Goal: Information Seeking & Learning: Learn about a topic

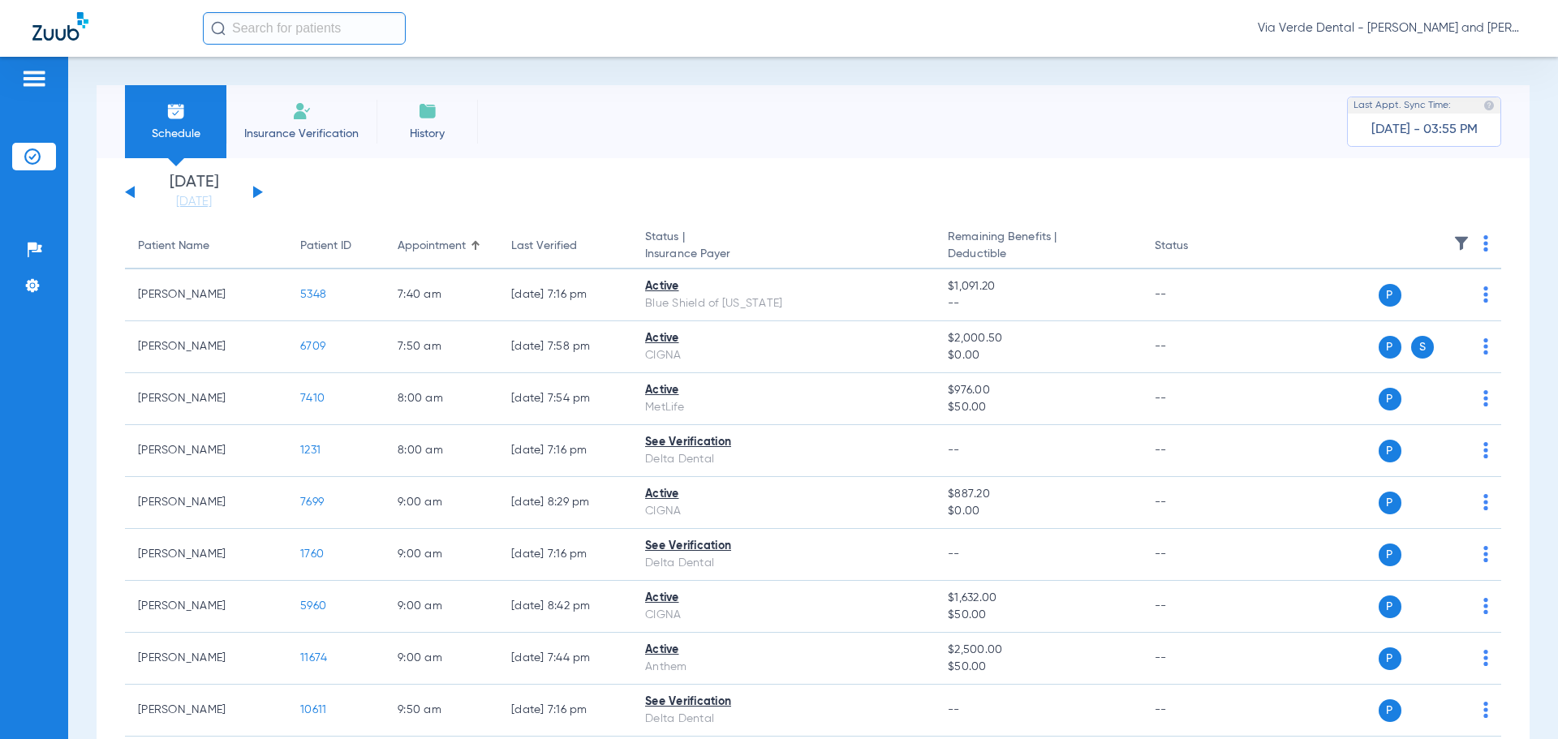
click at [252, 191] on div "[DATE] [DATE] [DATE] [DATE] [DATE] [DATE] [DATE] [DATE] [DATE] [DATE] [DATE] [D…" at bounding box center [194, 192] width 138 height 36
click at [256, 192] on button at bounding box center [258, 192] width 10 height 12
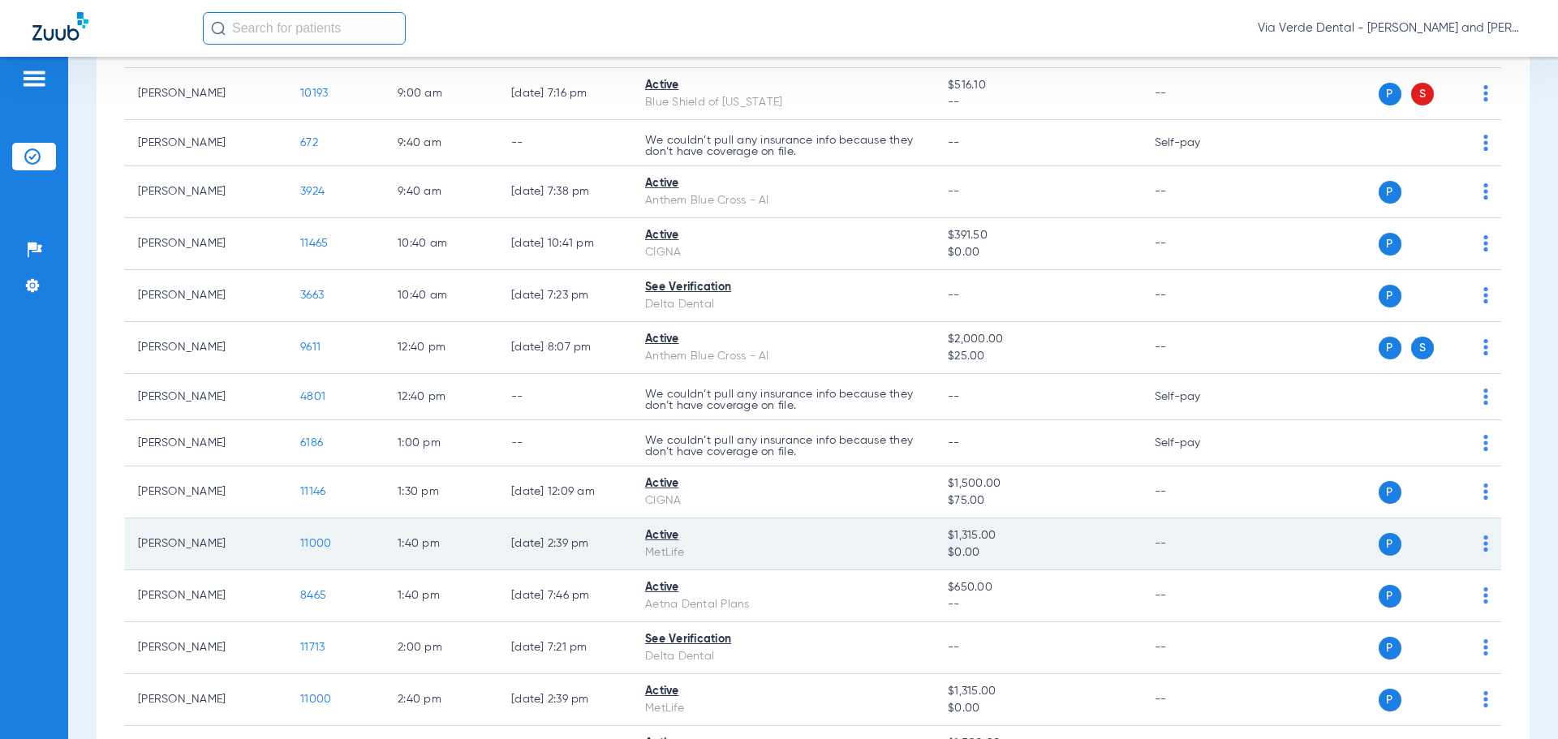
scroll to position [487, 0]
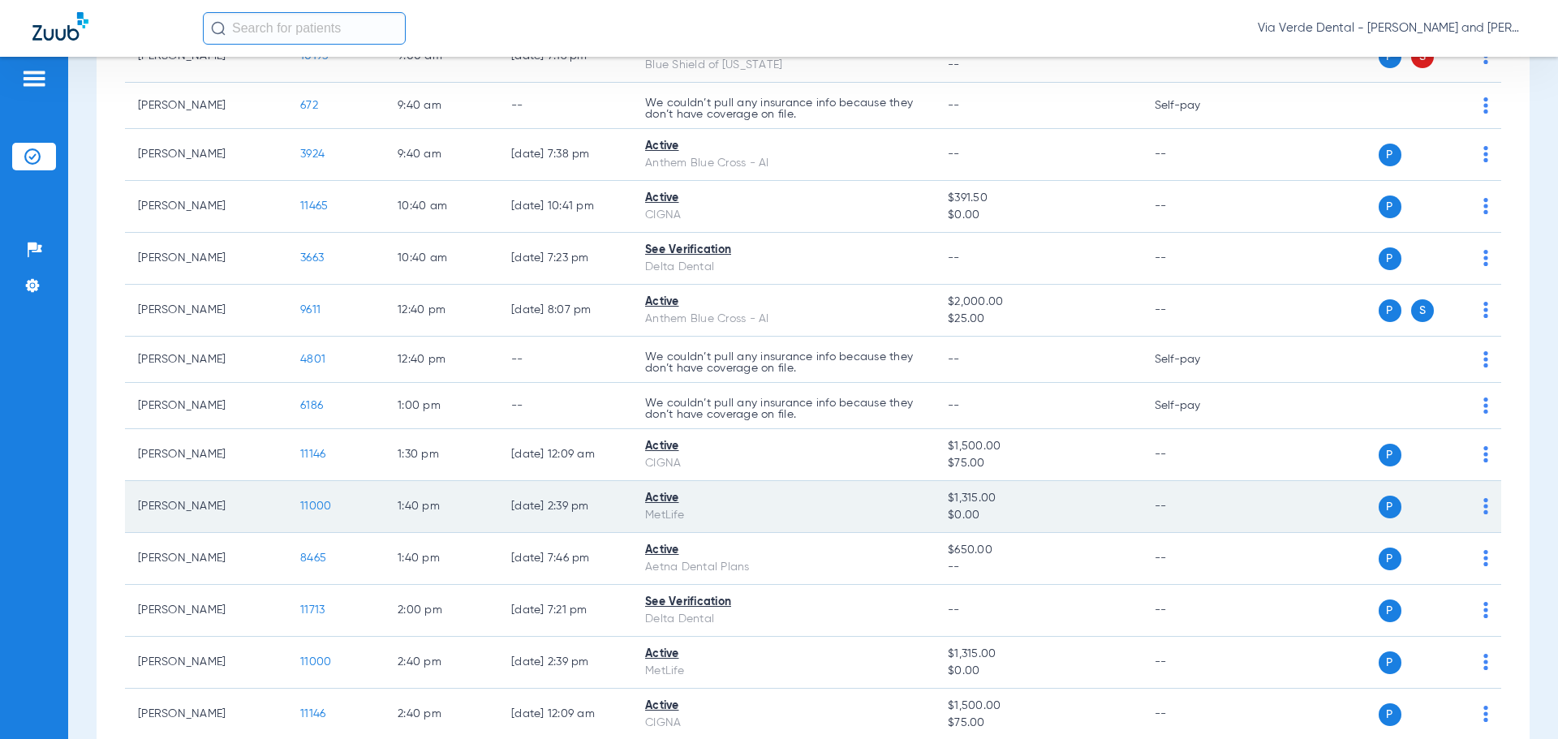
click at [311, 506] on span "11000" at bounding box center [315, 506] width 31 height 11
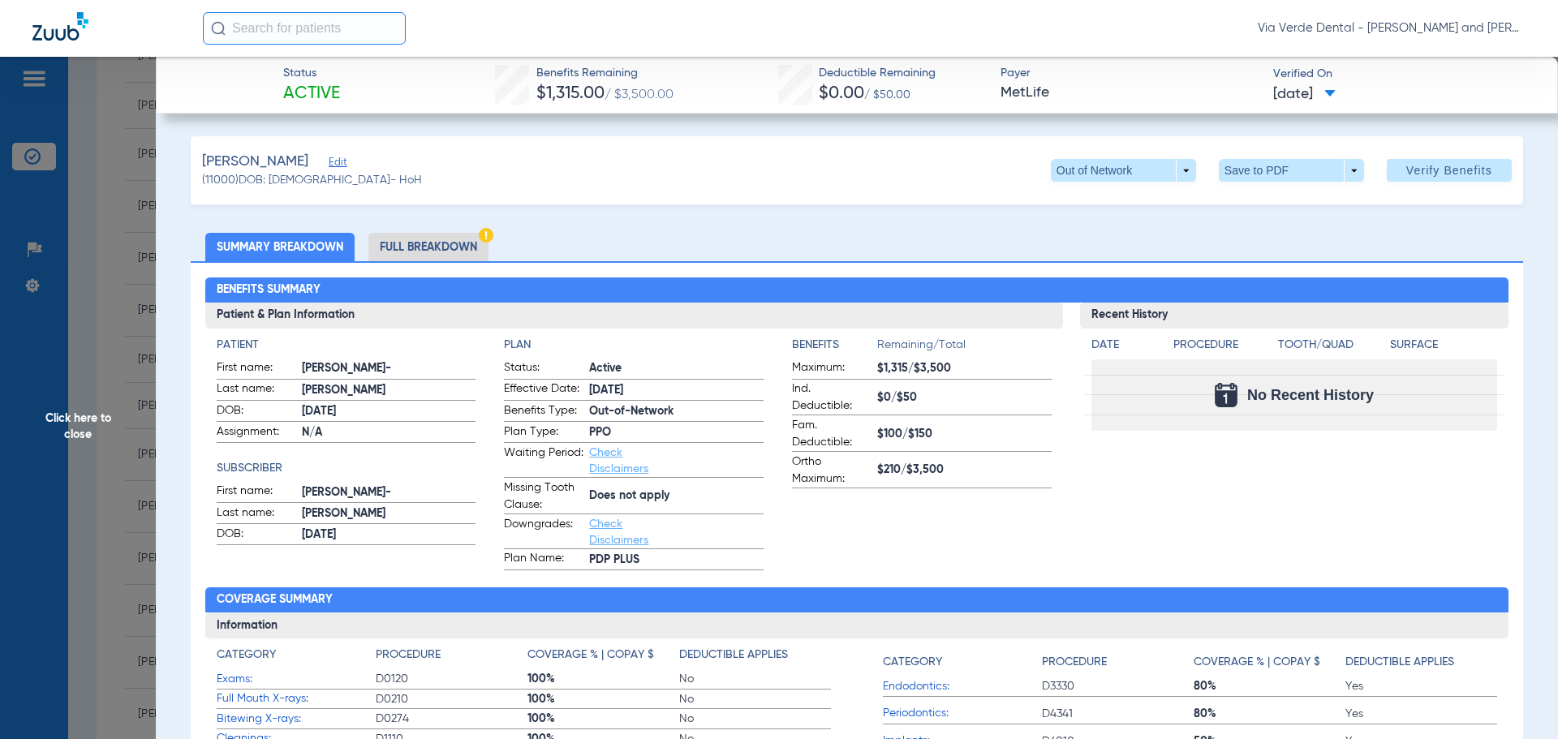
click at [465, 245] on li "Full Breakdown" at bounding box center [428, 247] width 120 height 28
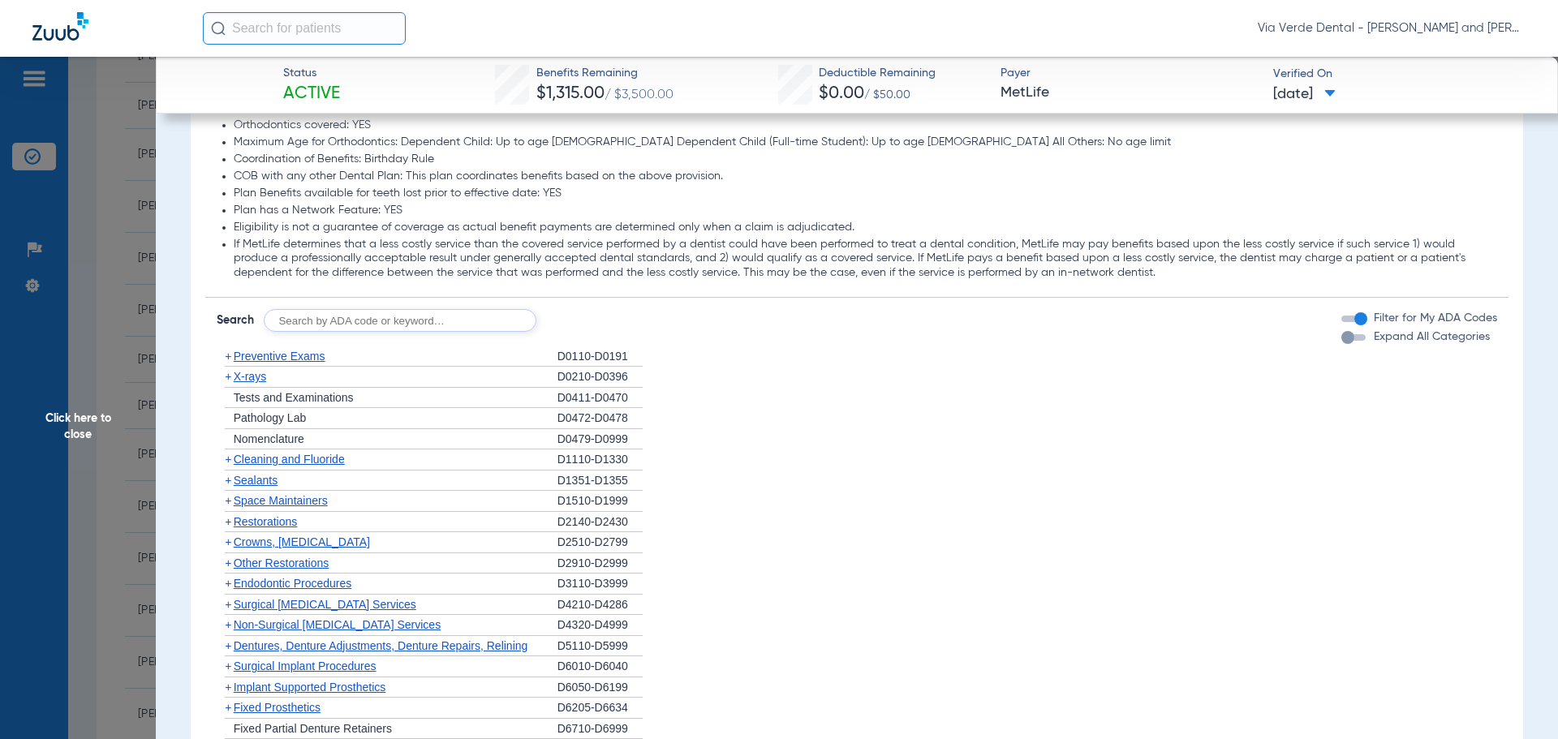
scroll to position [1866, 0]
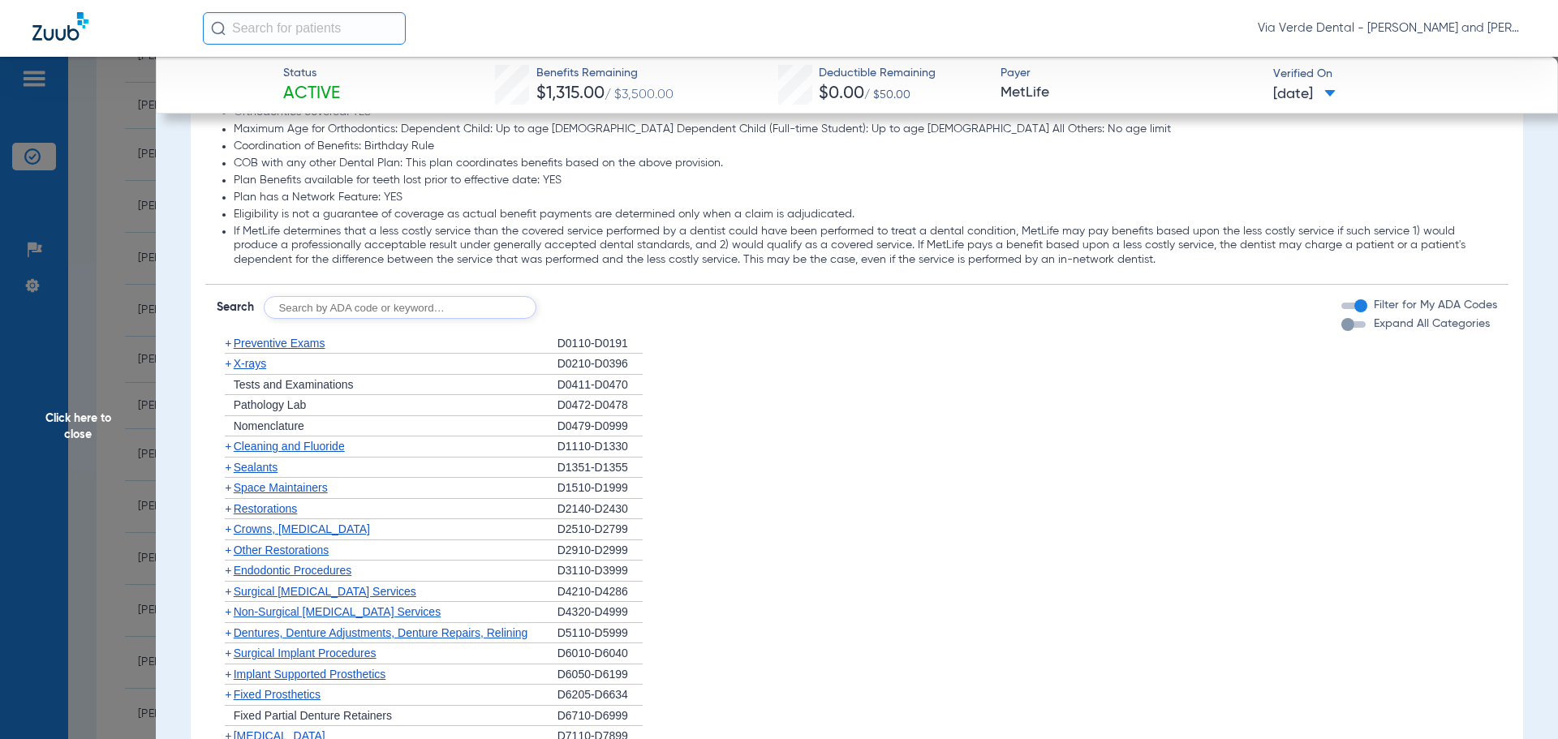
click at [296, 344] on span "Preventive Exams" at bounding box center [280, 343] width 92 height 13
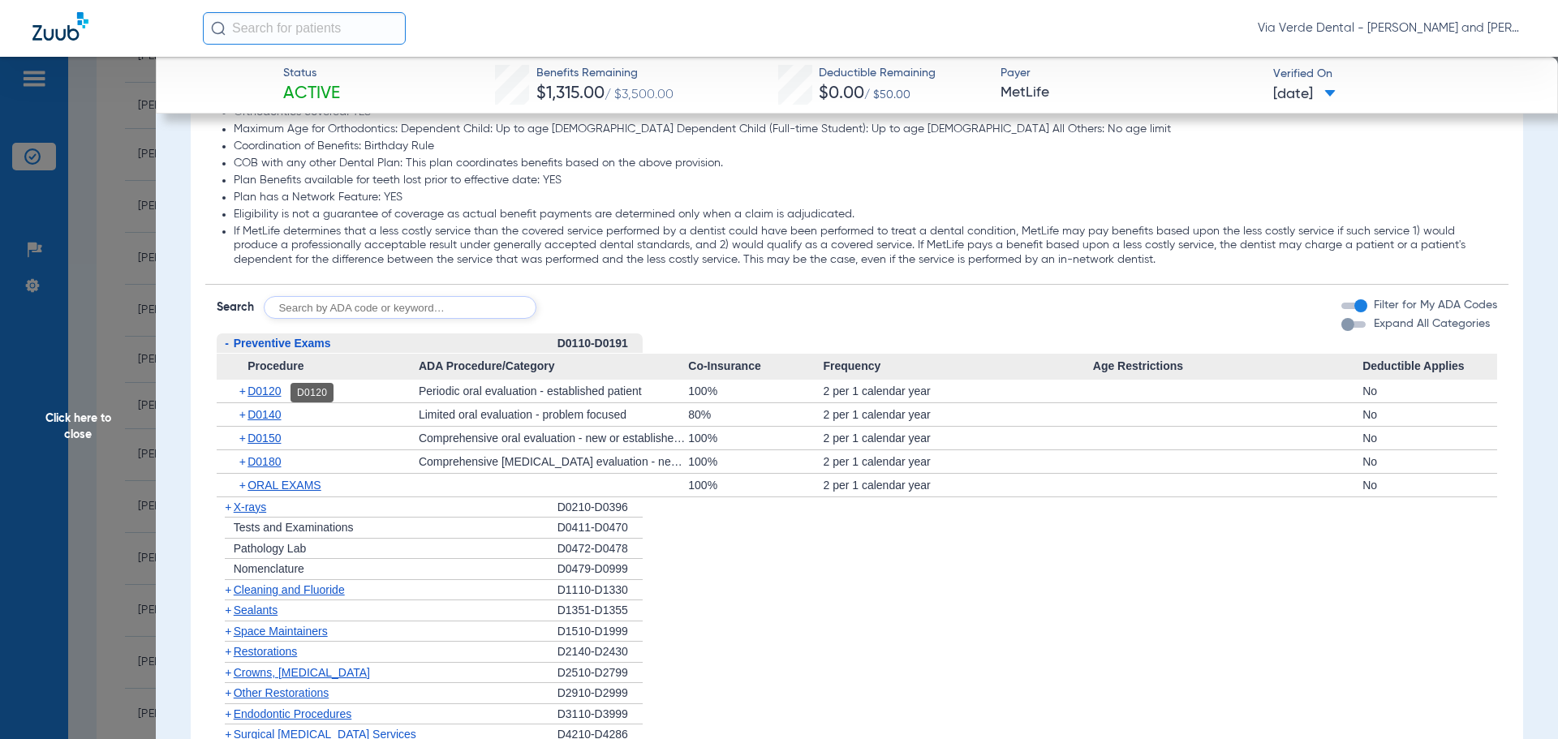
click at [266, 394] on span "D0120" at bounding box center [264, 391] width 33 height 13
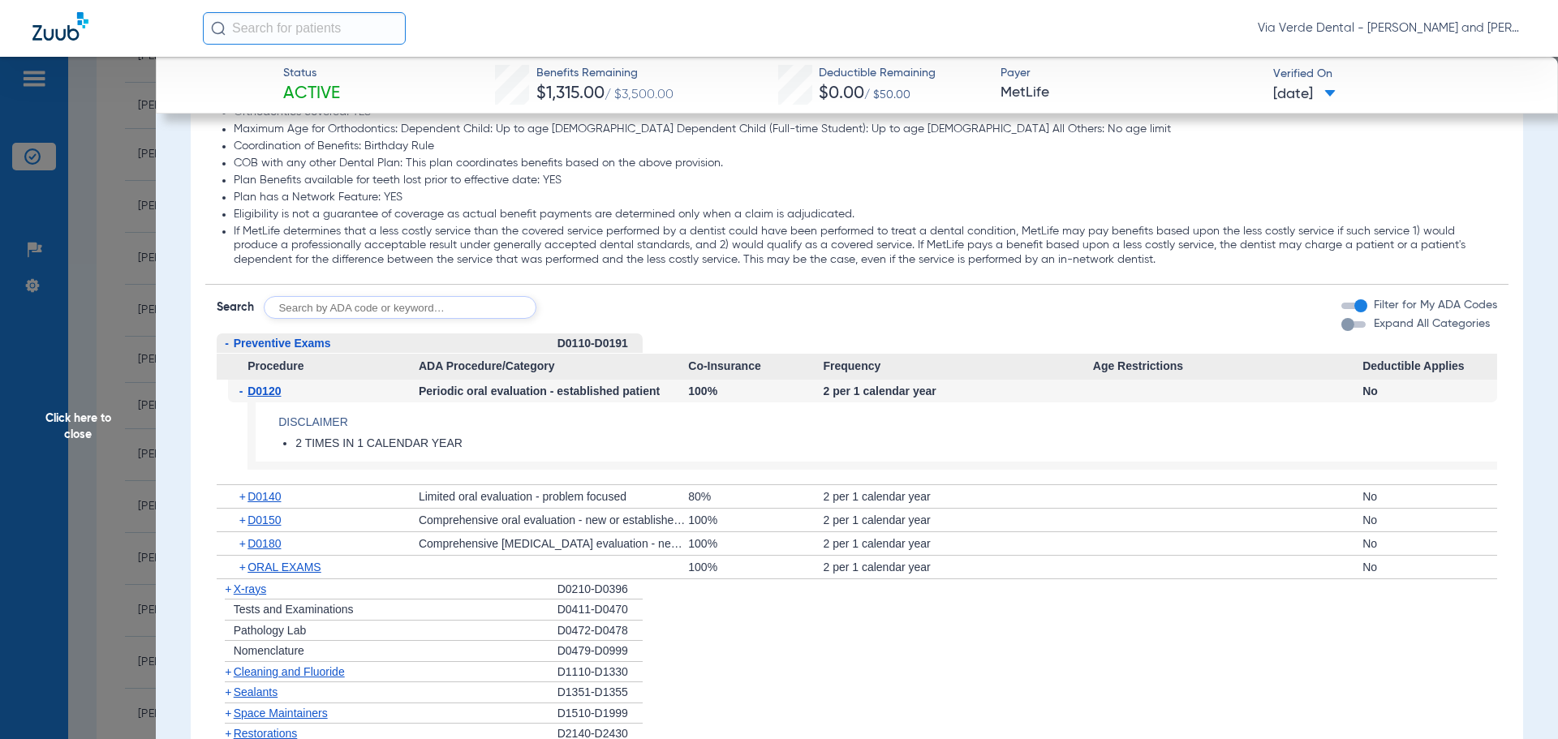
click at [243, 590] on span "X-rays" at bounding box center [250, 589] width 32 height 13
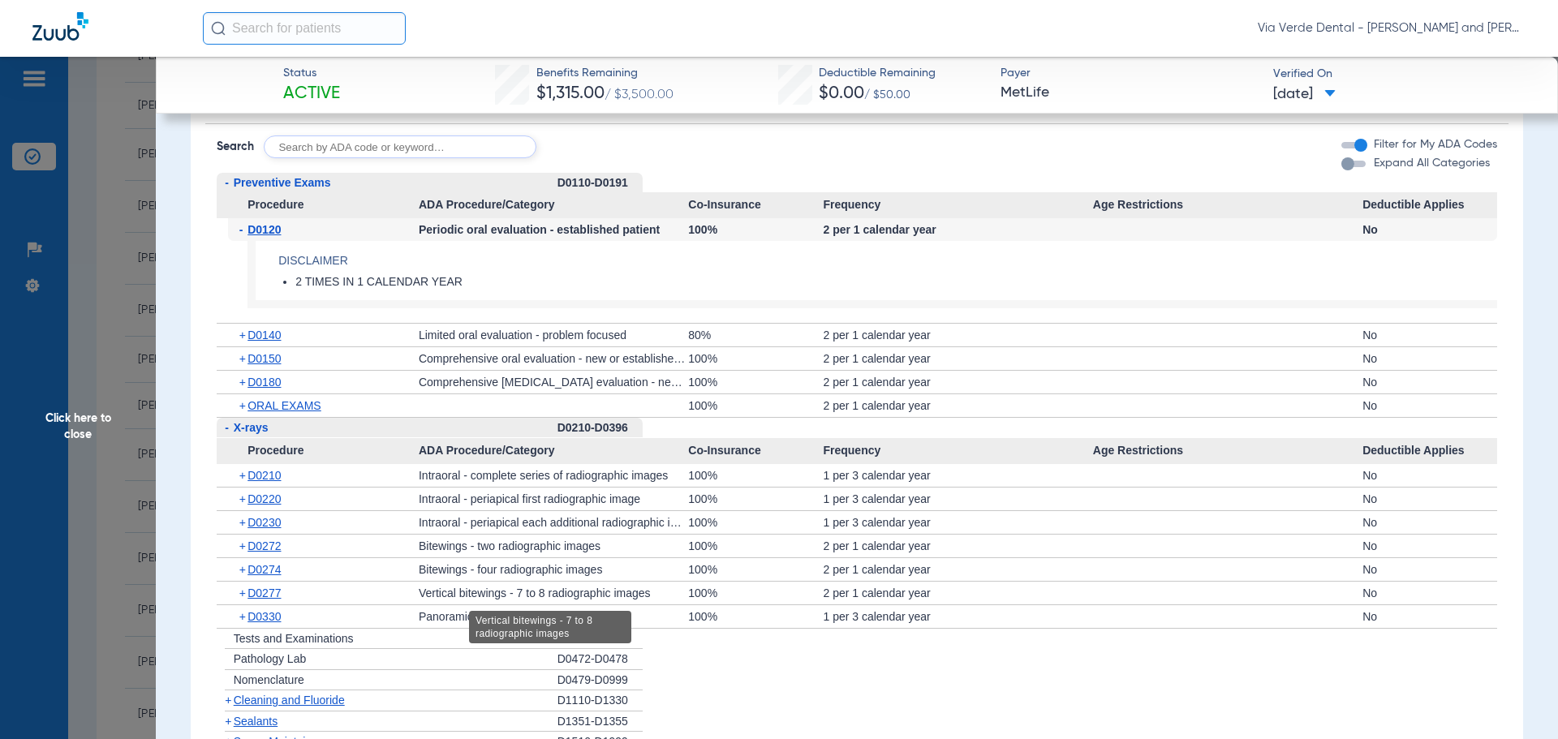
scroll to position [2029, 0]
click at [297, 695] on span "Cleaning and Fluoride" at bounding box center [289, 698] width 111 height 13
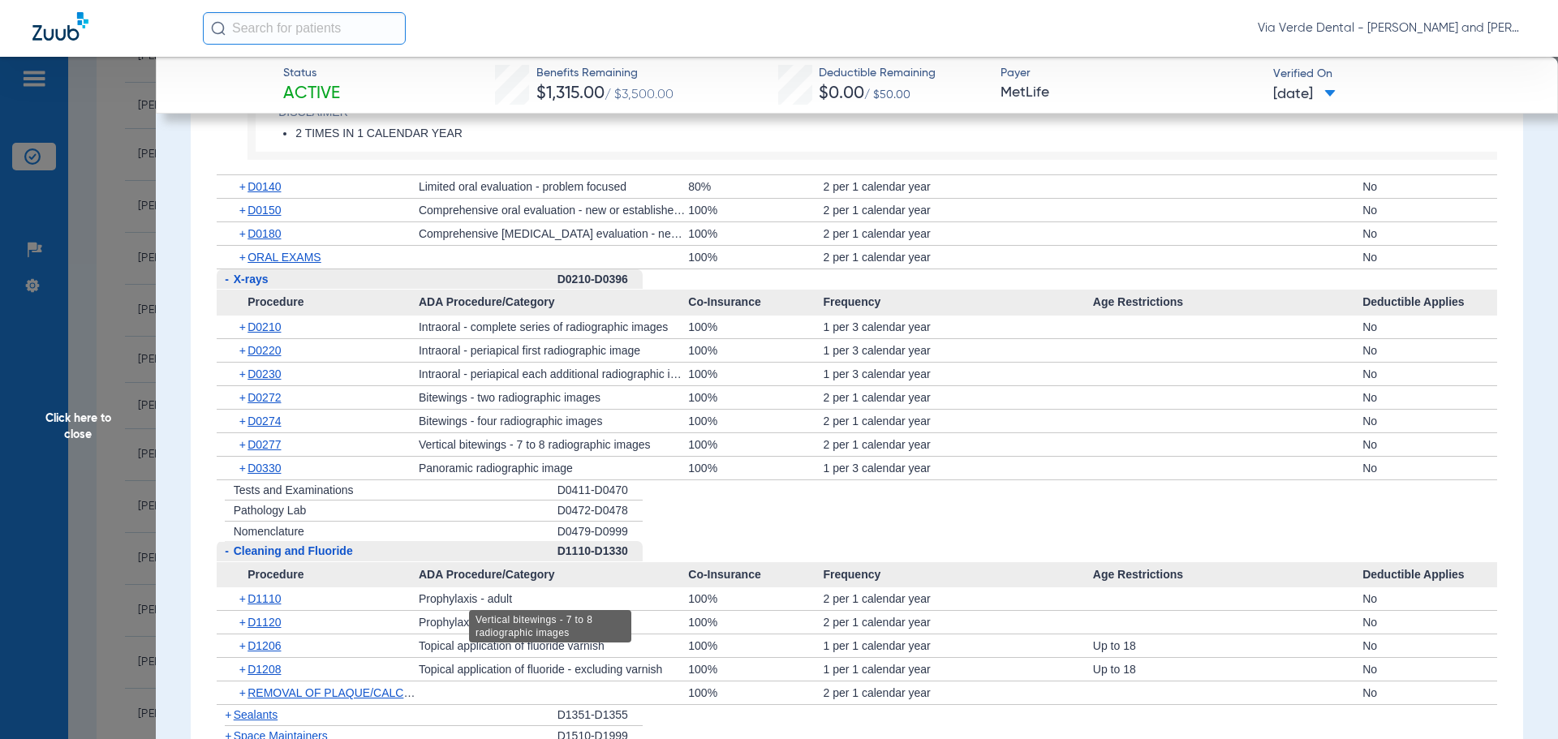
scroll to position [2353, 0]
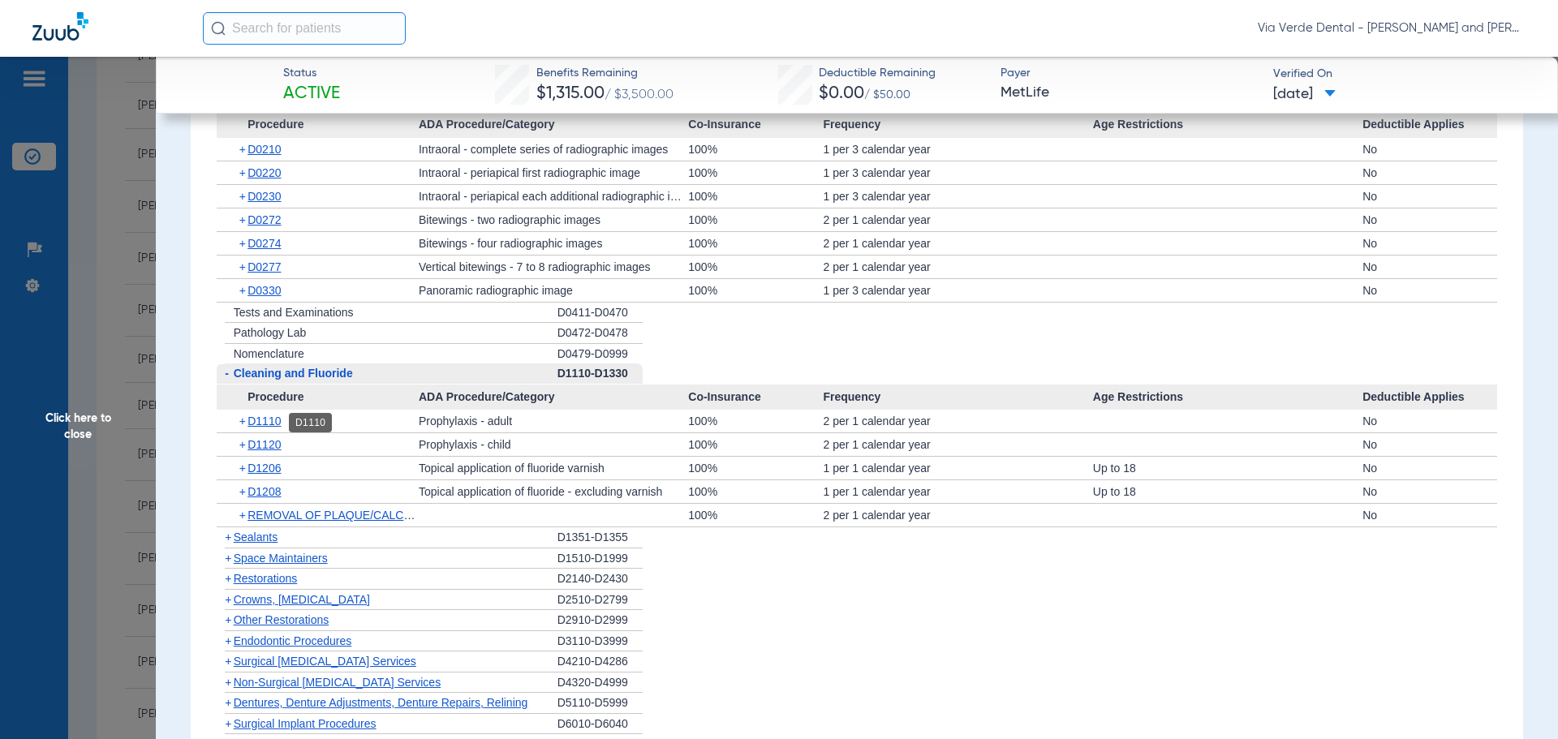
click at [278, 420] on span "D1110" at bounding box center [264, 421] width 33 height 13
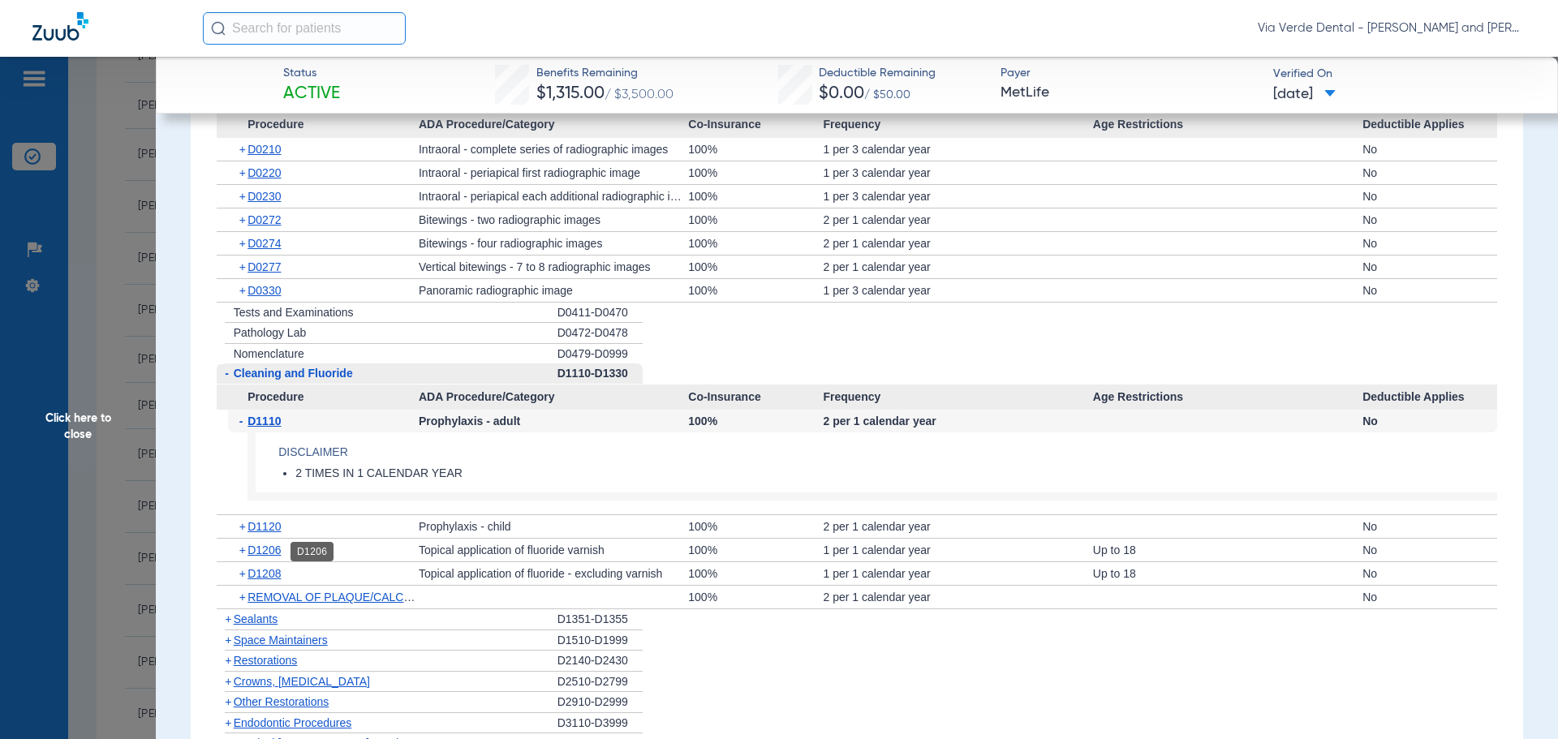
click at [254, 548] on span "D1206" at bounding box center [264, 550] width 33 height 13
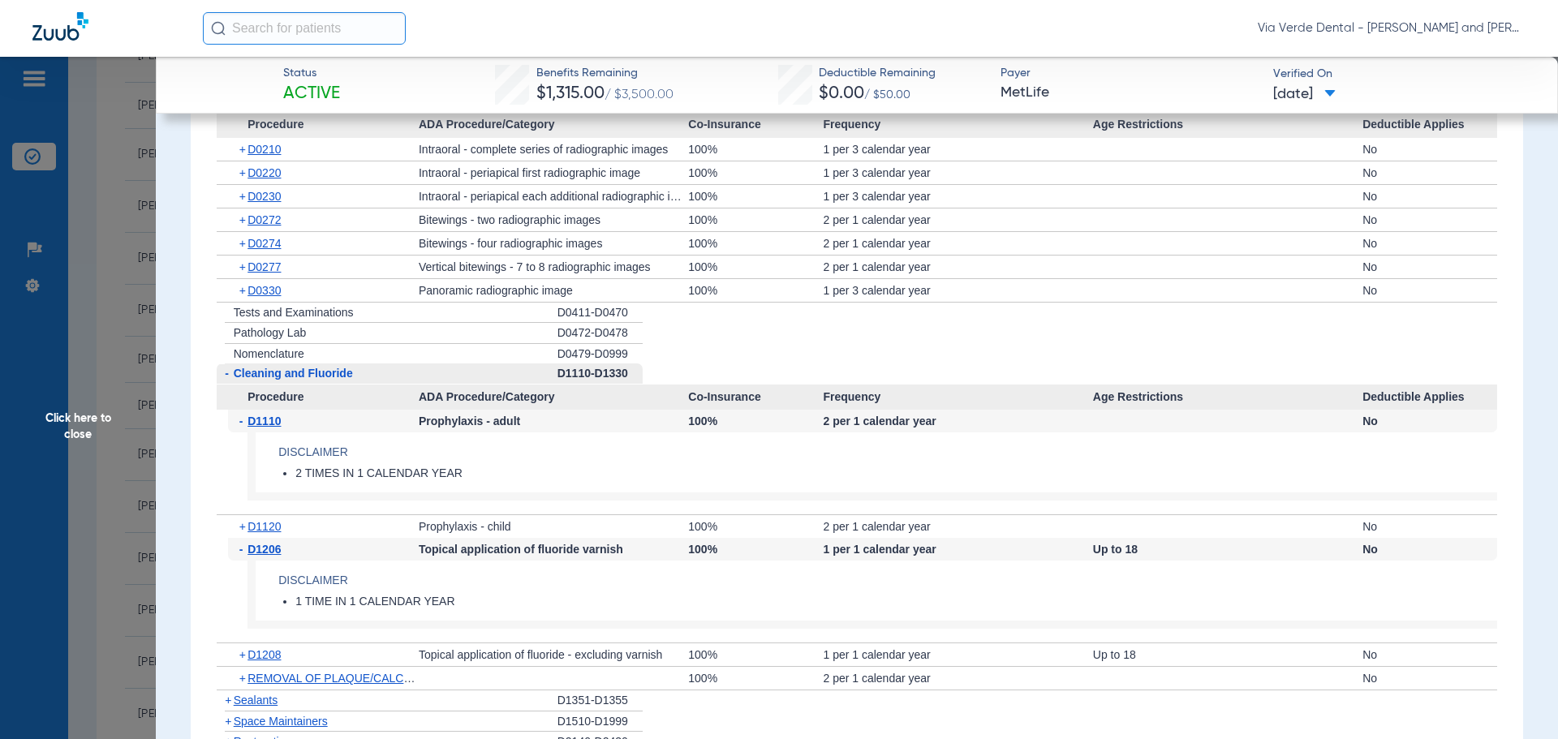
click at [114, 435] on span "Click here to close" at bounding box center [78, 426] width 156 height 739
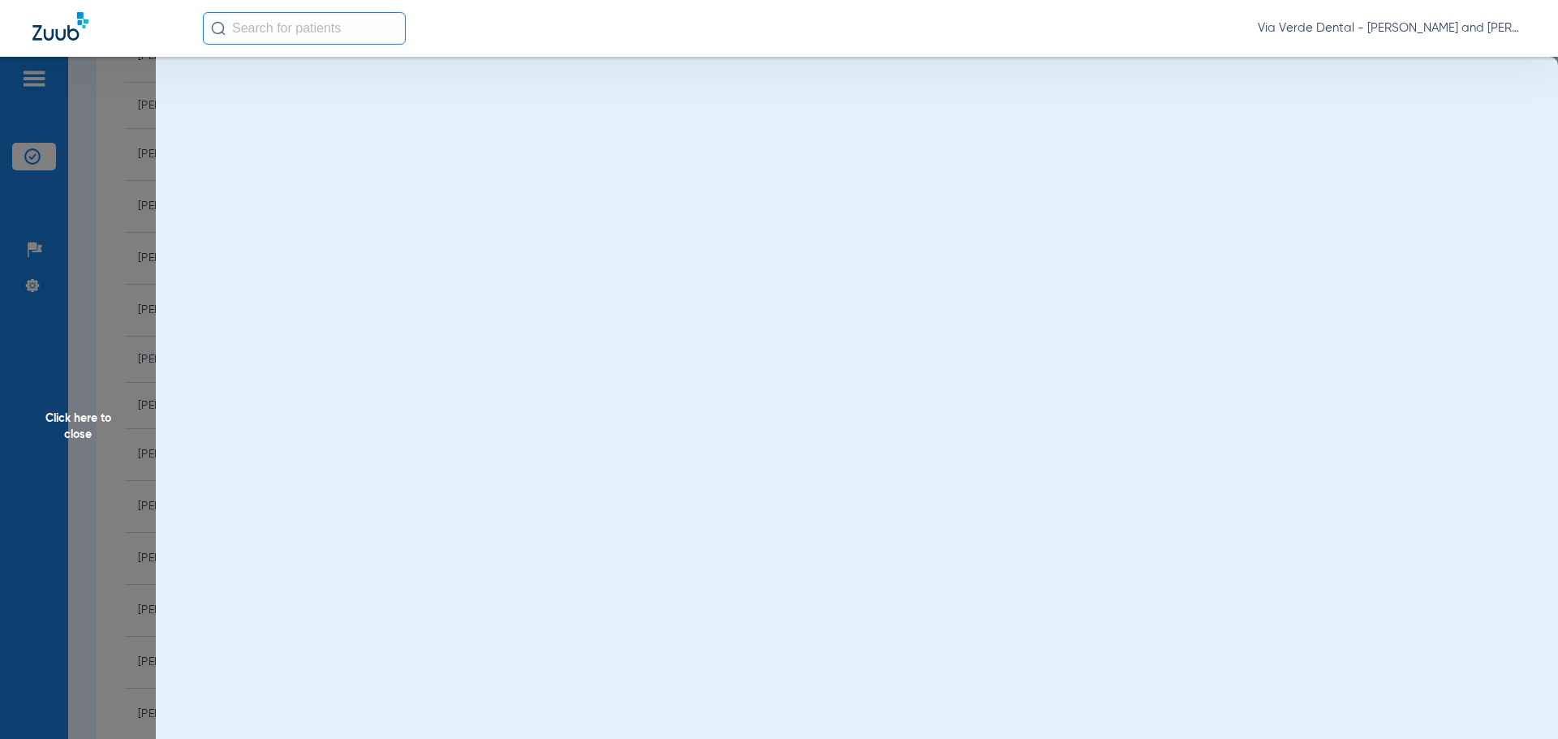
scroll to position [0, 0]
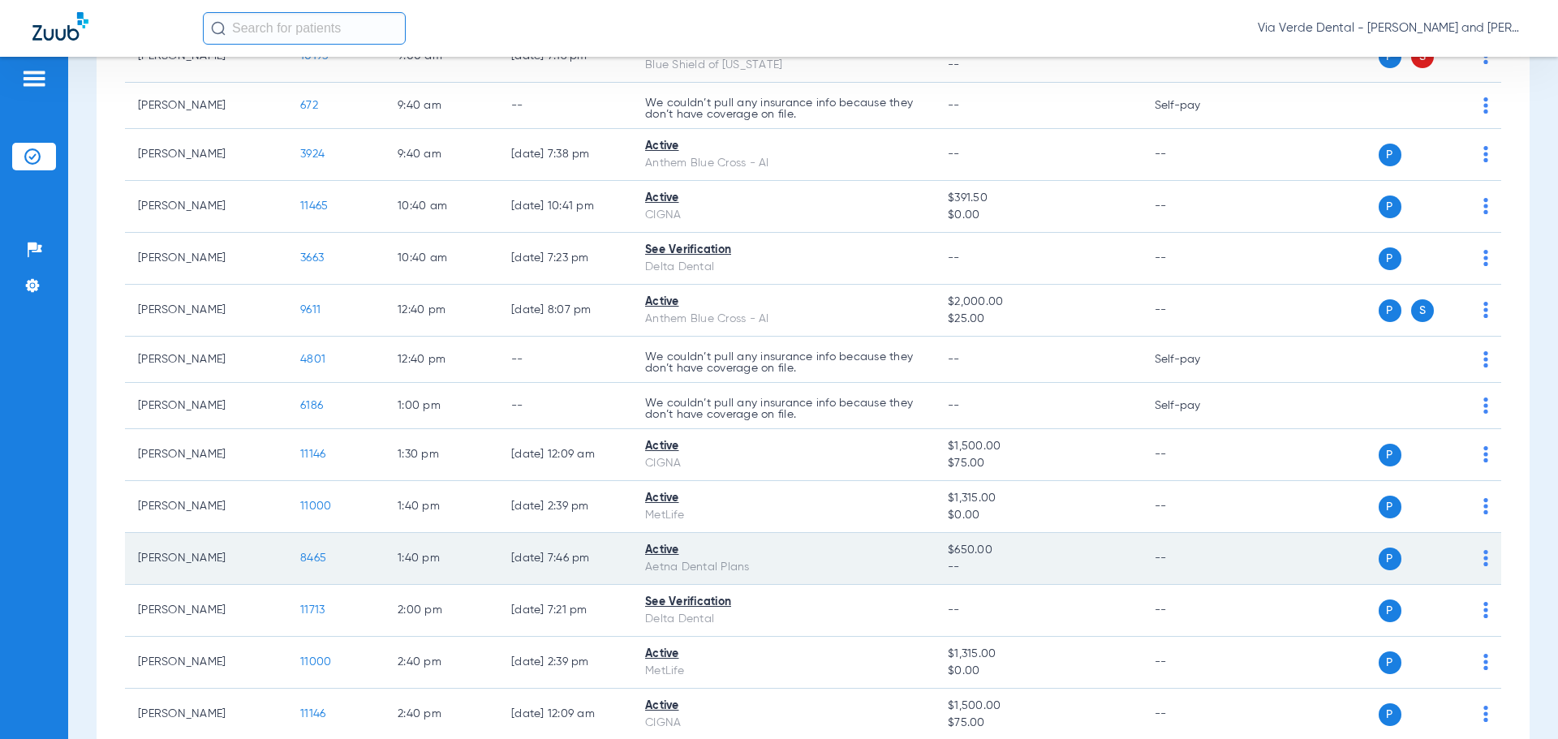
click at [300, 557] on td "8465" at bounding box center [335, 559] width 97 height 52
click at [311, 553] on span "8465" at bounding box center [313, 558] width 26 height 11
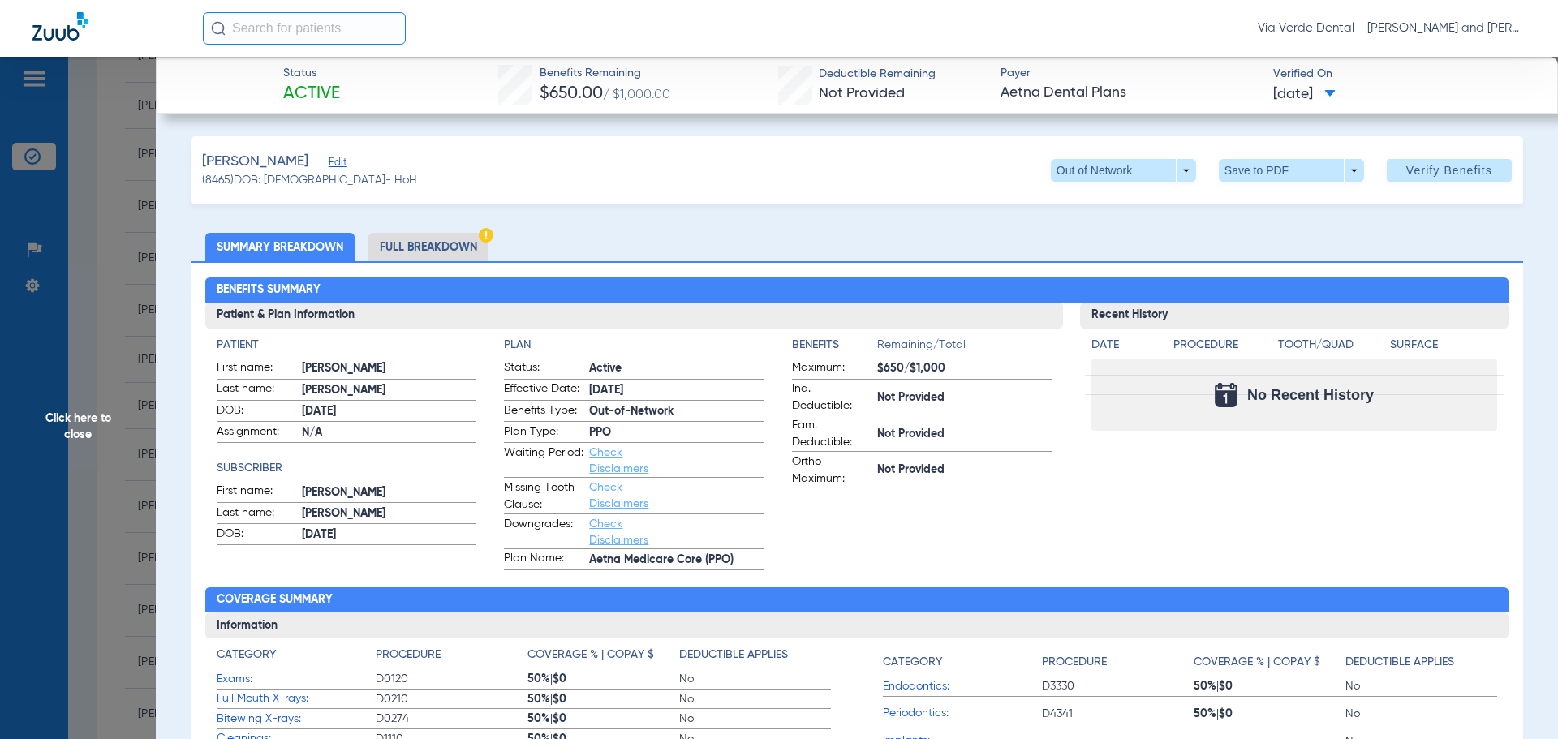
click at [407, 251] on li "Full Breakdown" at bounding box center [428, 247] width 120 height 28
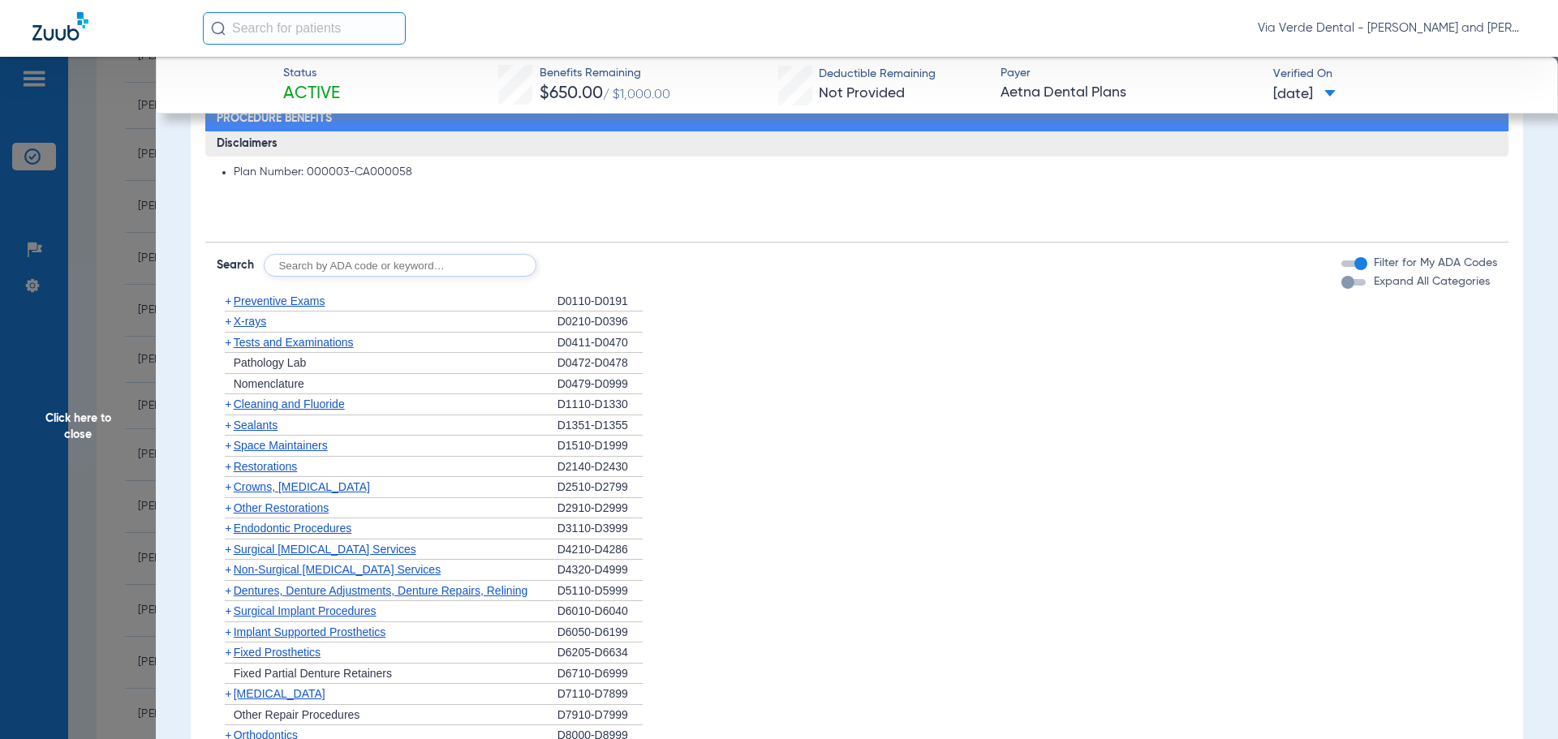
scroll to position [1136, 0]
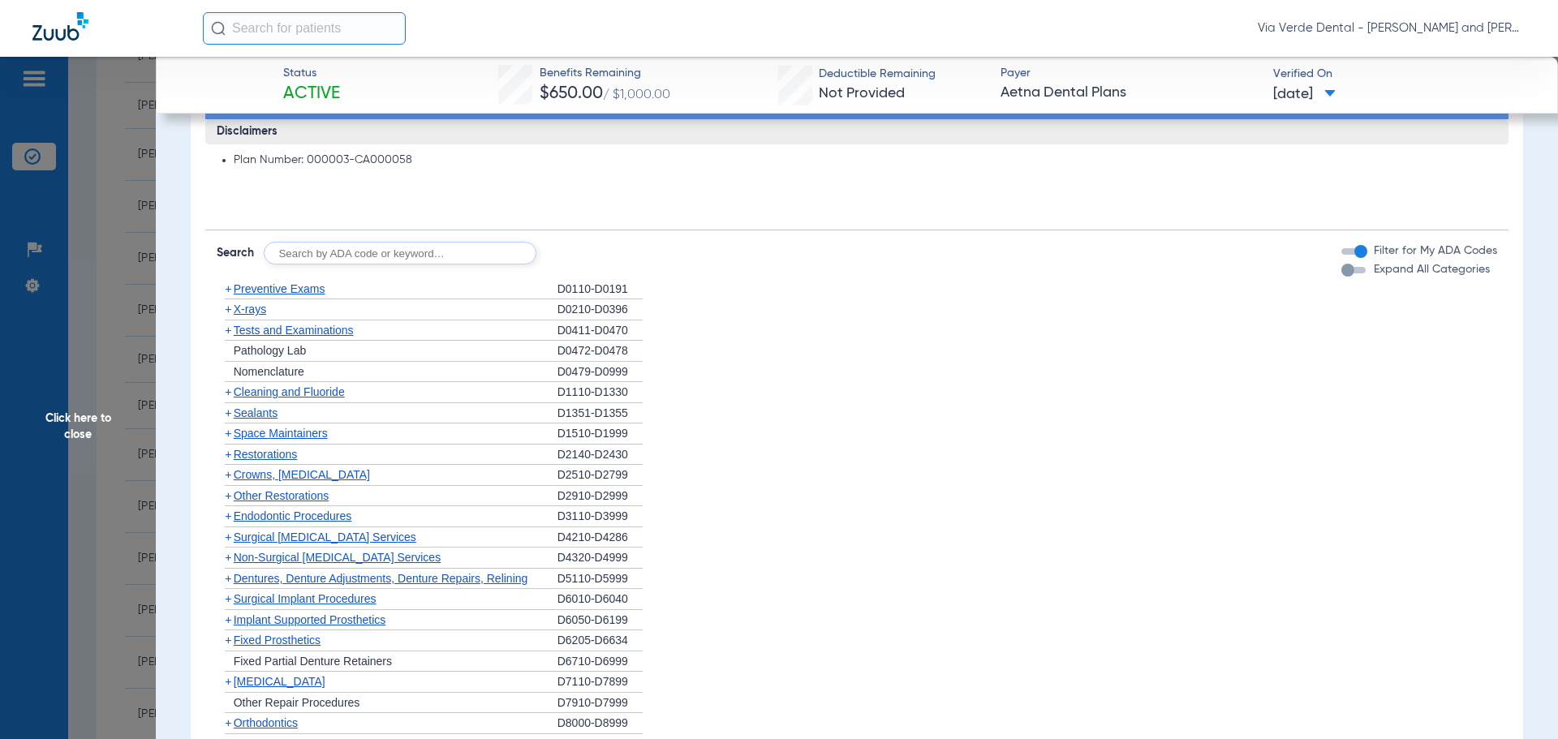
click at [248, 396] on span "Cleaning and Fluoride" at bounding box center [289, 391] width 111 height 13
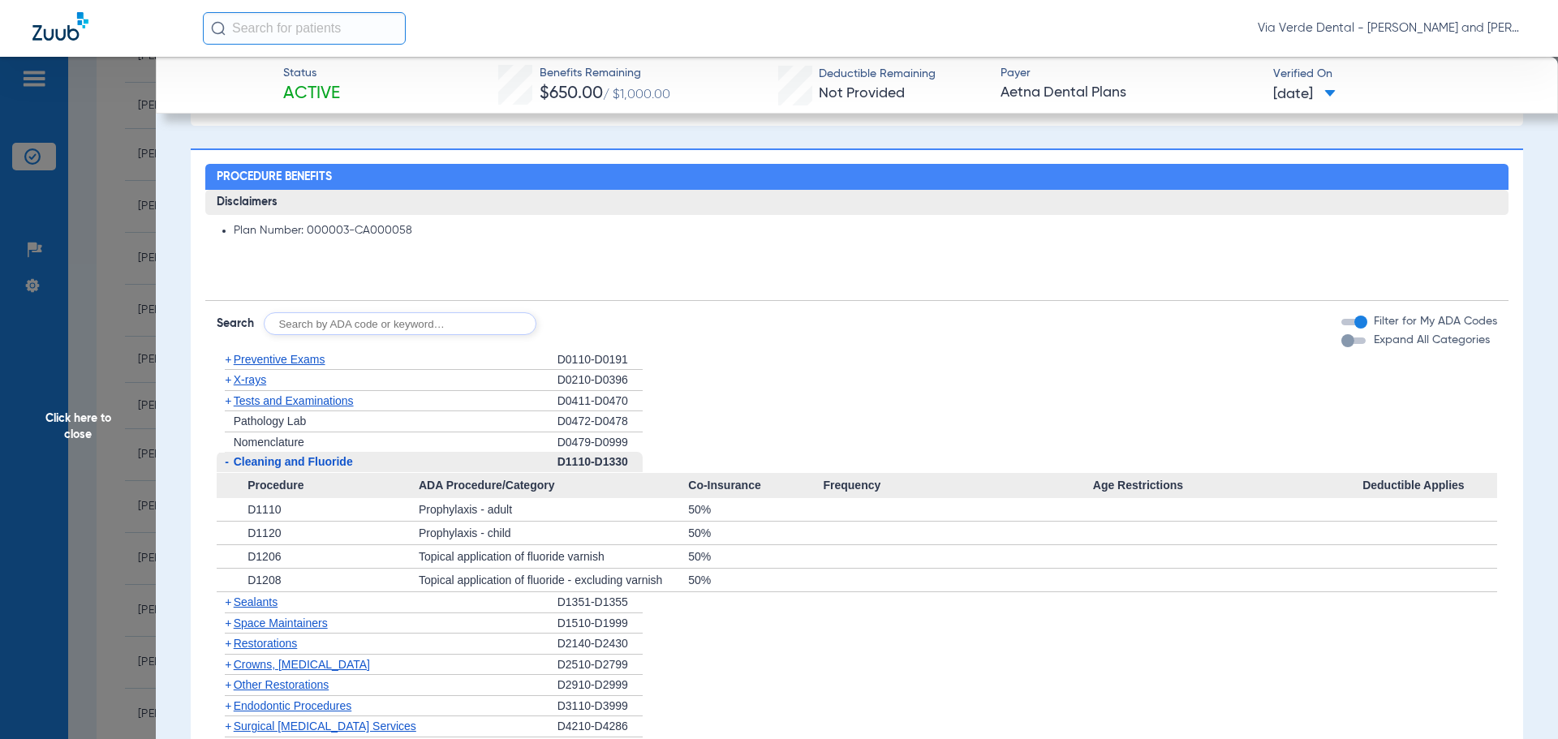
scroll to position [974, 0]
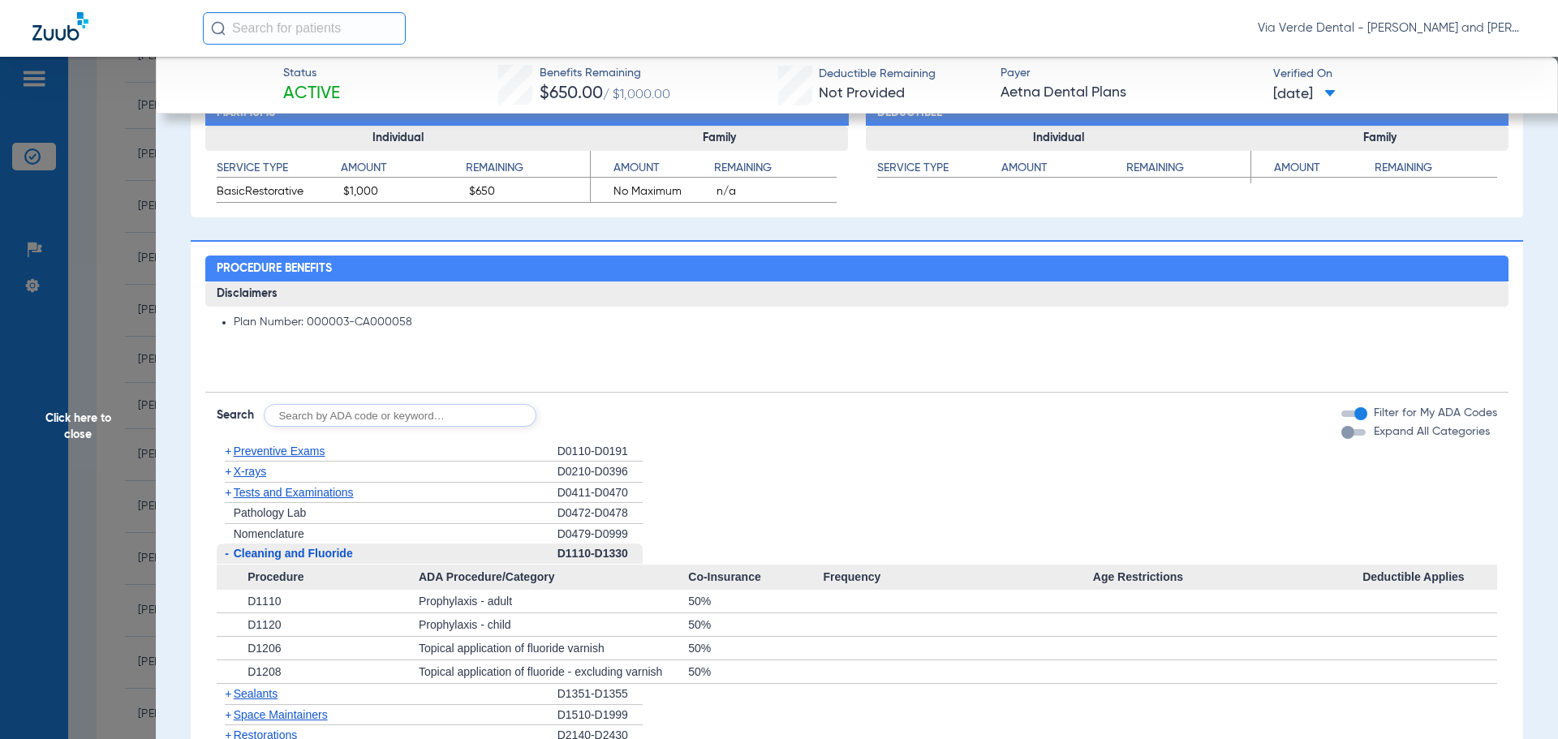
click at [284, 455] on span "Preventive Exams" at bounding box center [280, 451] width 92 height 13
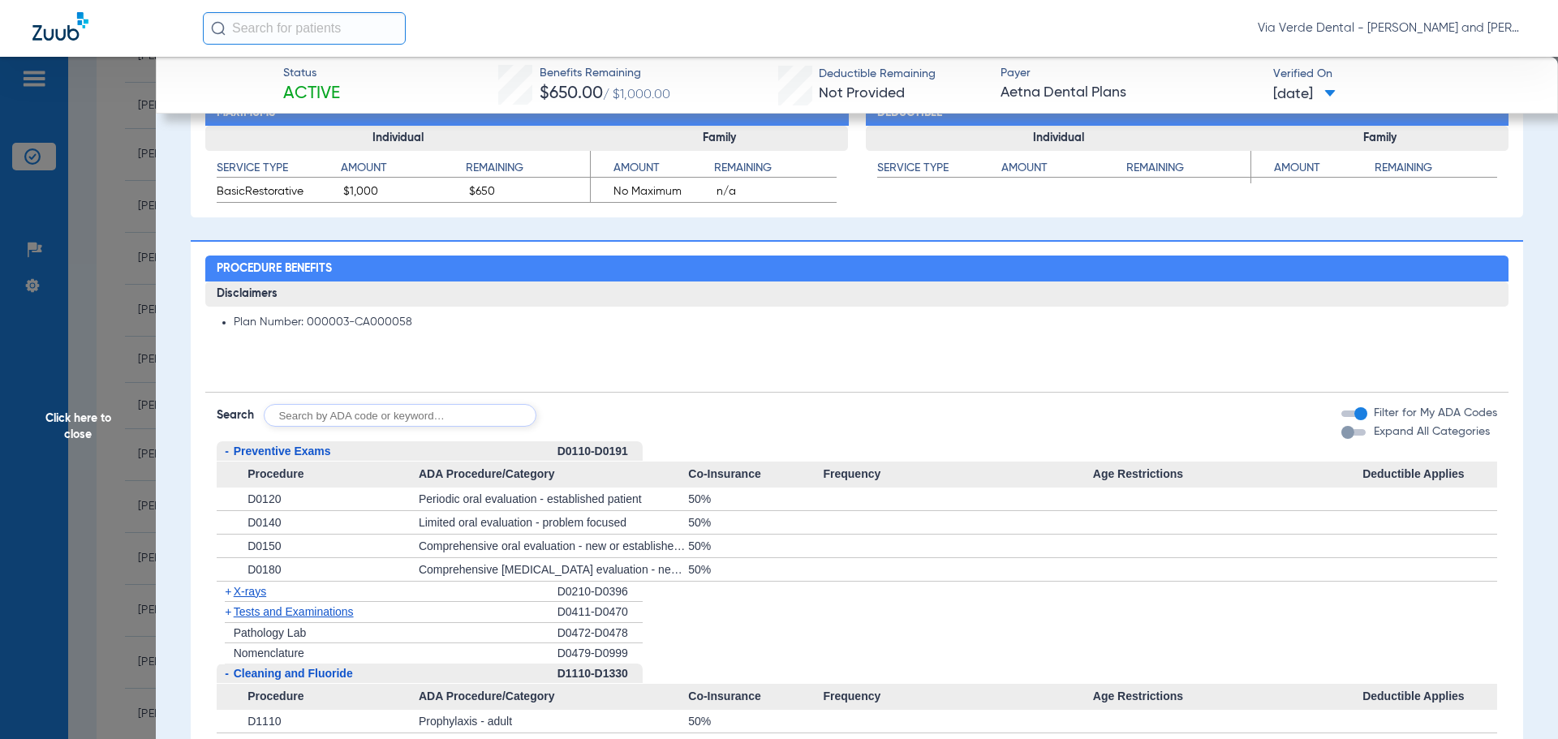
click at [1060, 533] on div at bounding box center [957, 522] width 269 height 23
click at [125, 291] on span "Click here to close" at bounding box center [78, 426] width 156 height 739
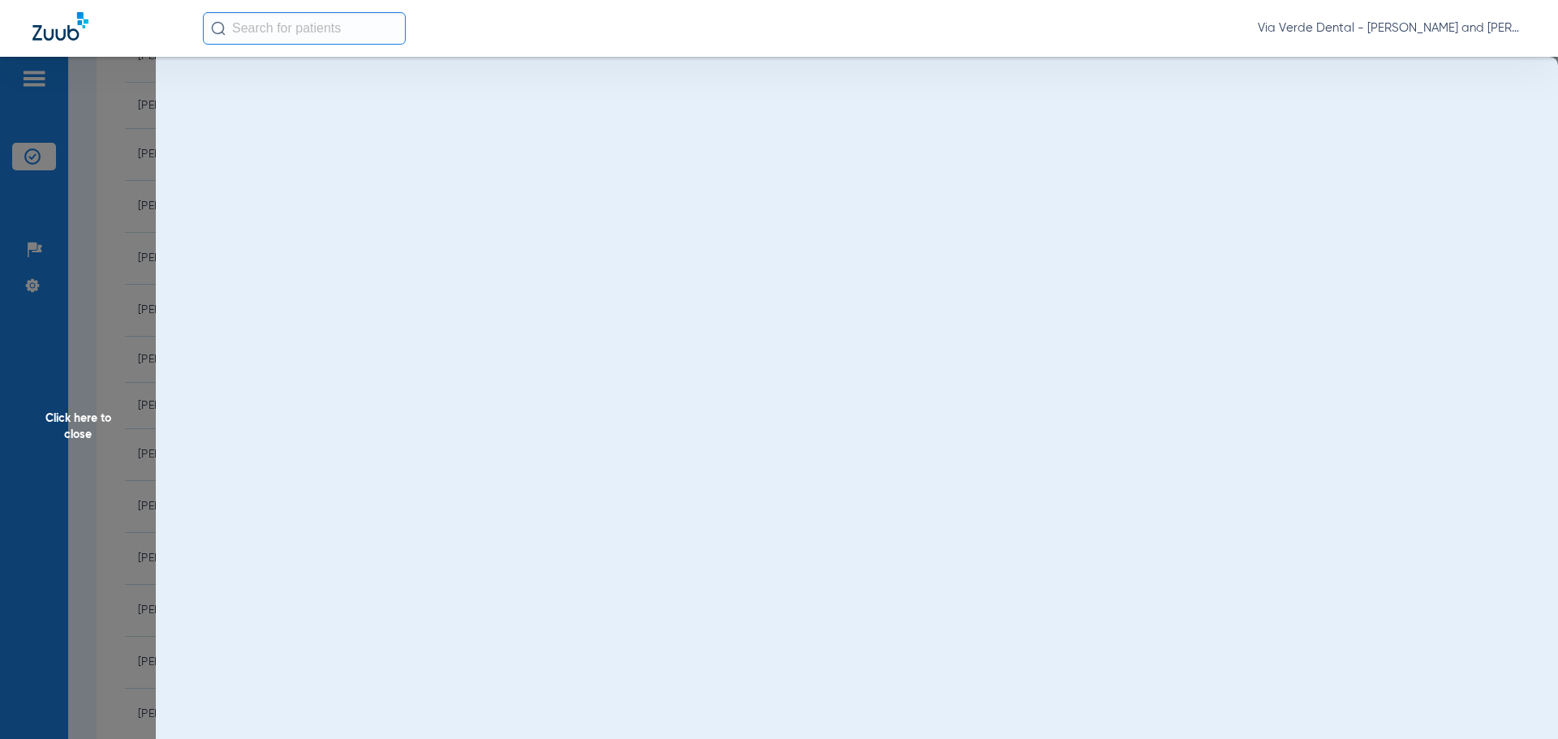
scroll to position [0, 0]
